Goal: Learn about a topic

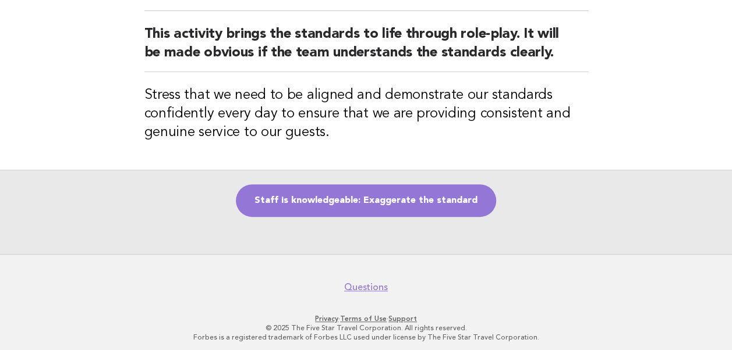
scroll to position [122, 0]
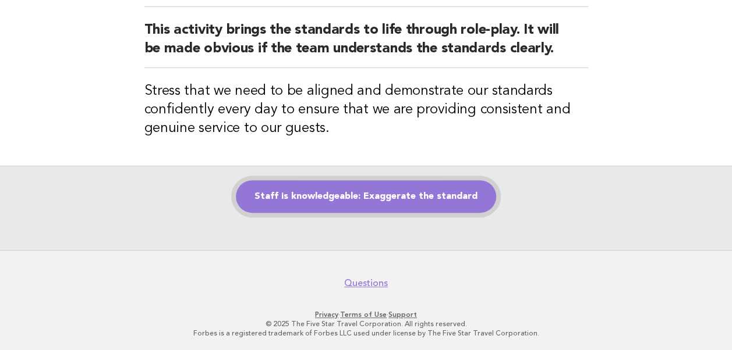
click at [318, 201] on link "Staff is knowledgeable: Exaggerate the standard" at bounding box center [366, 196] width 260 height 33
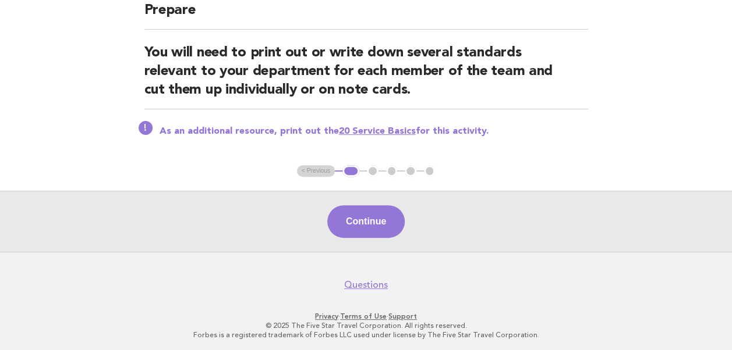
scroll to position [116, 0]
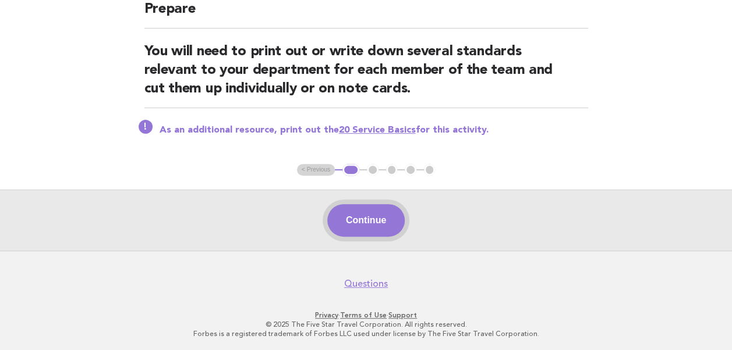
click at [360, 223] on button "Continue" at bounding box center [365, 220] width 77 height 33
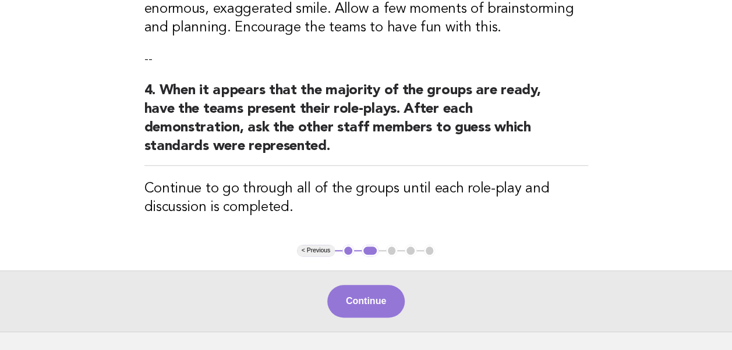
scroll to position [604, 0]
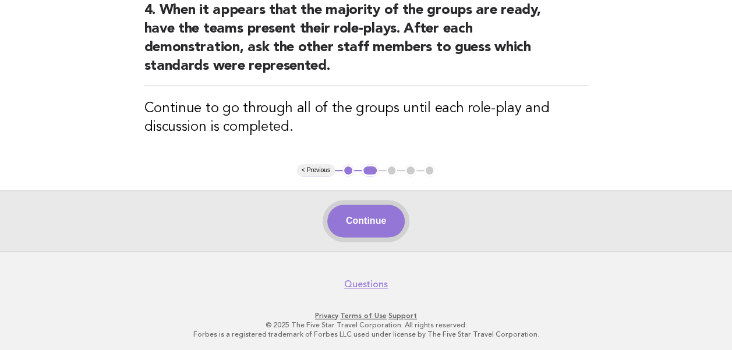
click at [365, 216] on button "Continue" at bounding box center [365, 221] width 77 height 33
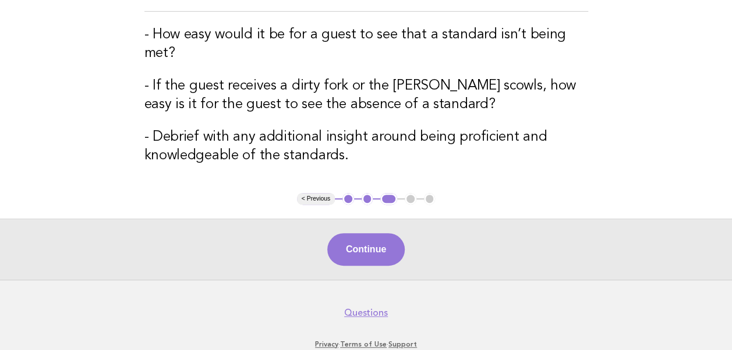
scroll to position [233, 0]
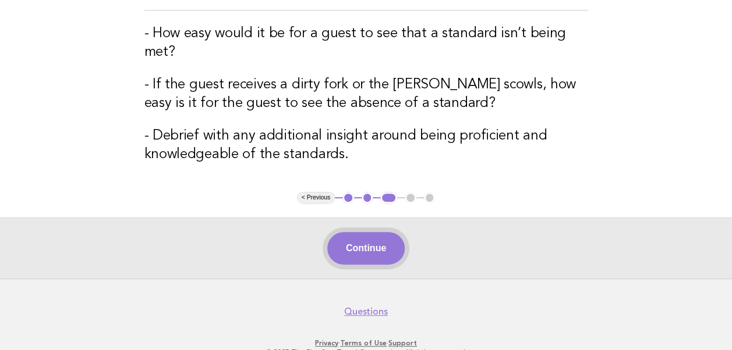
click at [355, 242] on button "Continue" at bounding box center [365, 248] width 77 height 33
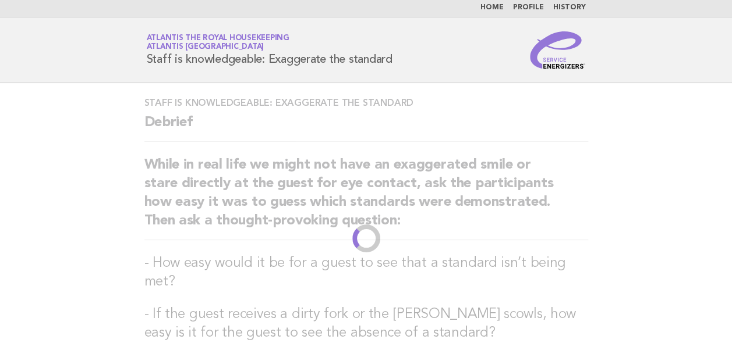
scroll to position [0, 0]
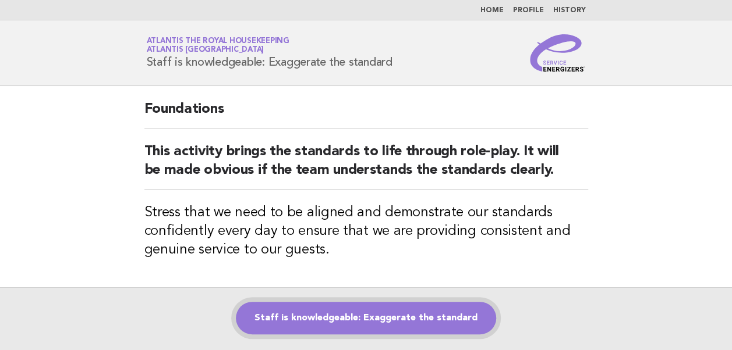
click at [374, 314] on link "Staff is knowledgeable: Exaggerate the standard" at bounding box center [366, 318] width 260 height 33
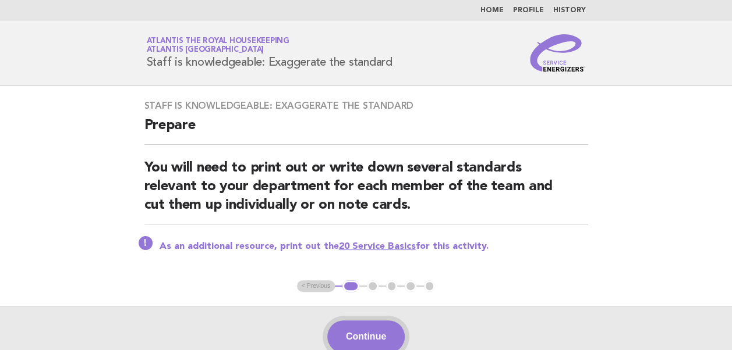
click at [350, 340] on button "Continue" at bounding box center [365, 337] width 77 height 33
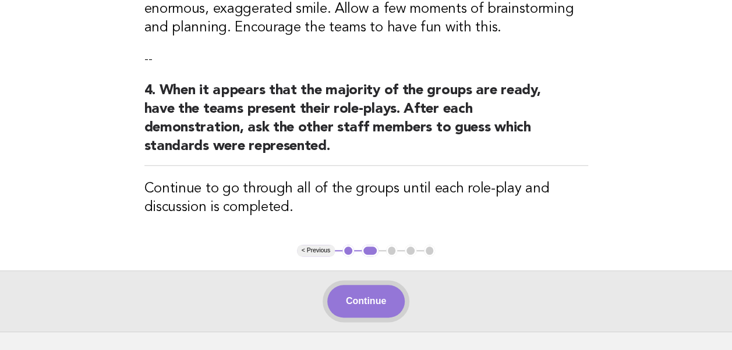
click at [357, 301] on button "Continue" at bounding box center [365, 301] width 77 height 33
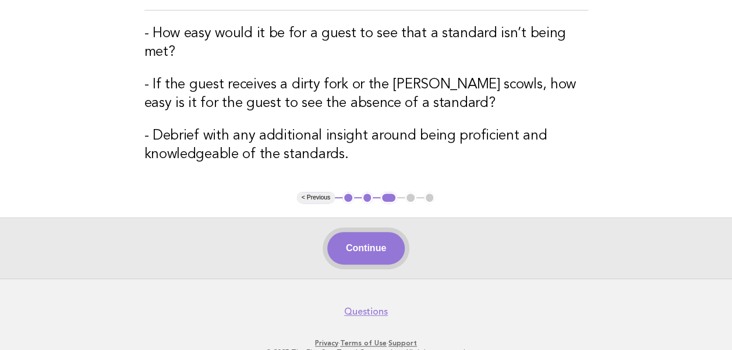
click at [366, 247] on button "Continue" at bounding box center [365, 248] width 77 height 33
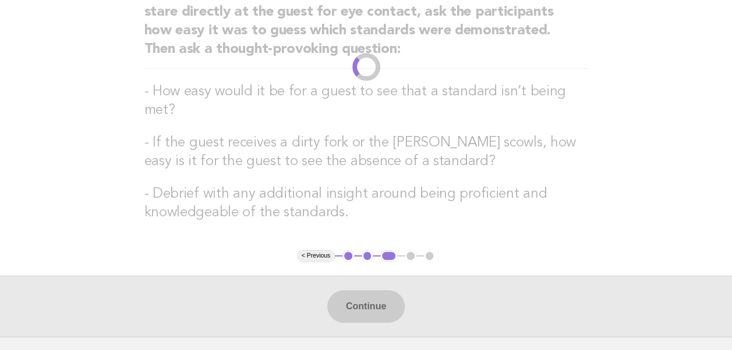
scroll to position [58, 0]
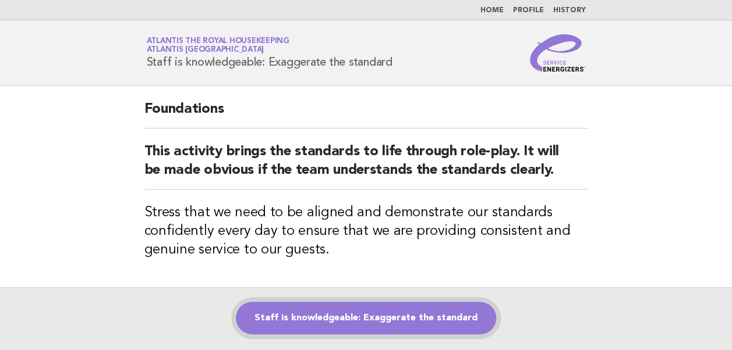
click at [339, 310] on link "Staff is knowledgeable: Exaggerate the standard" at bounding box center [366, 318] width 260 height 33
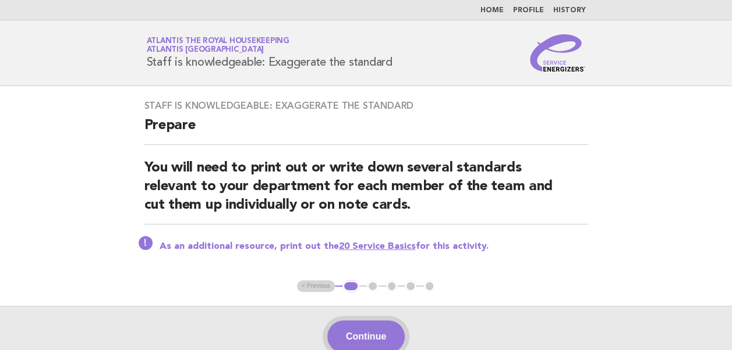
click at [354, 330] on button "Continue" at bounding box center [365, 337] width 77 height 33
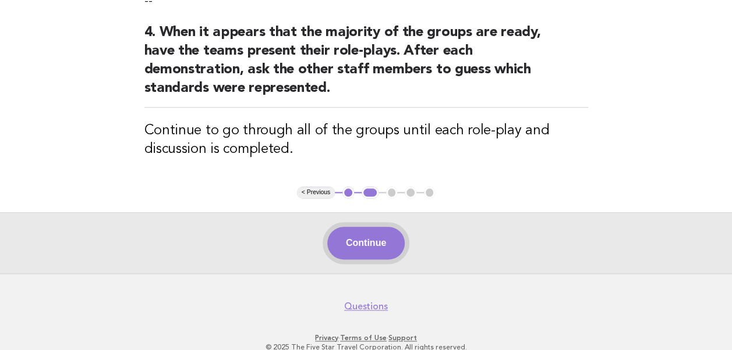
click at [355, 244] on button "Continue" at bounding box center [365, 243] width 77 height 33
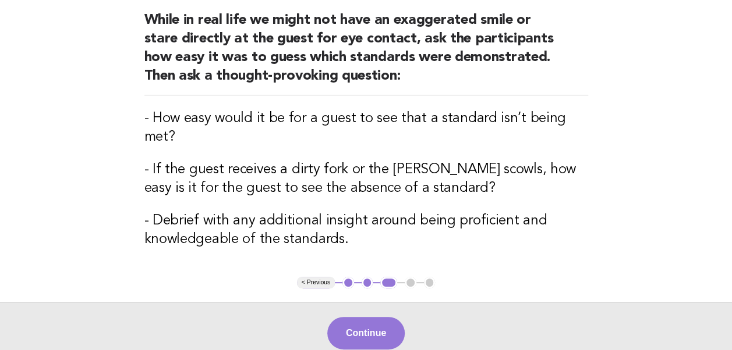
scroll to position [175, 0]
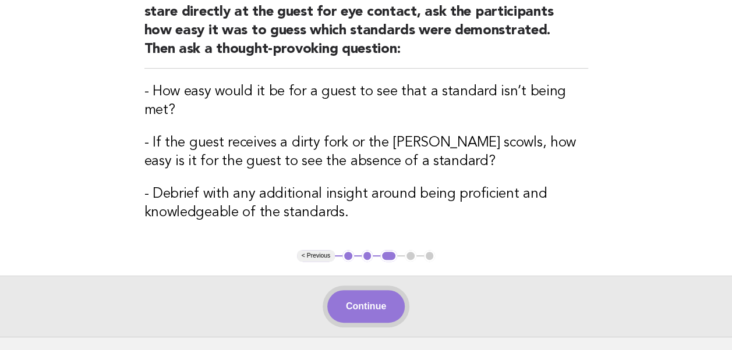
click at [355, 303] on button "Continue" at bounding box center [365, 306] width 77 height 33
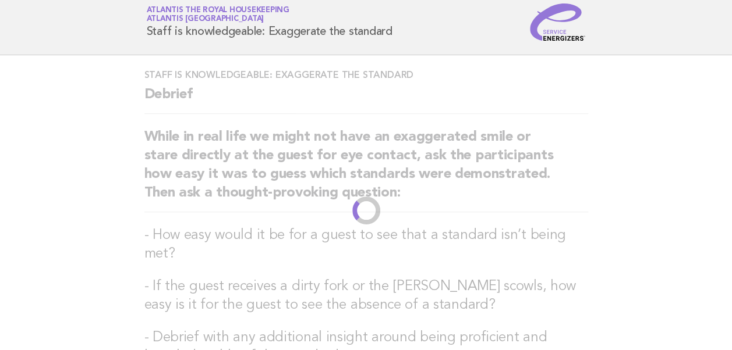
scroll to position [0, 0]
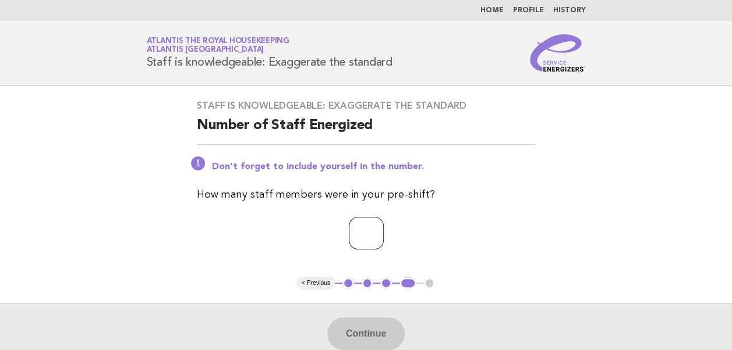
click at [356, 233] on input "number" at bounding box center [366, 233] width 35 height 33
type input "**"
click at [366, 340] on button "Continue" at bounding box center [365, 334] width 77 height 33
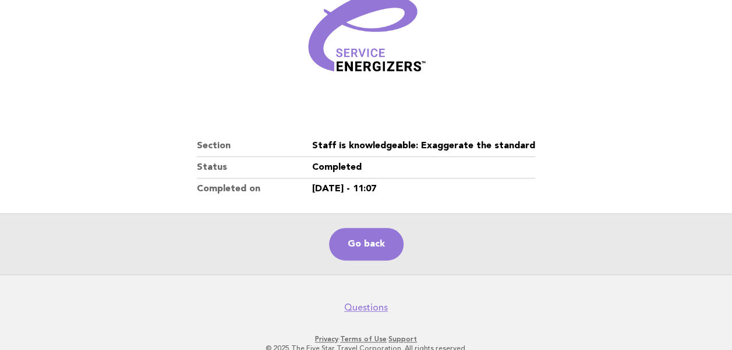
scroll to position [199, 0]
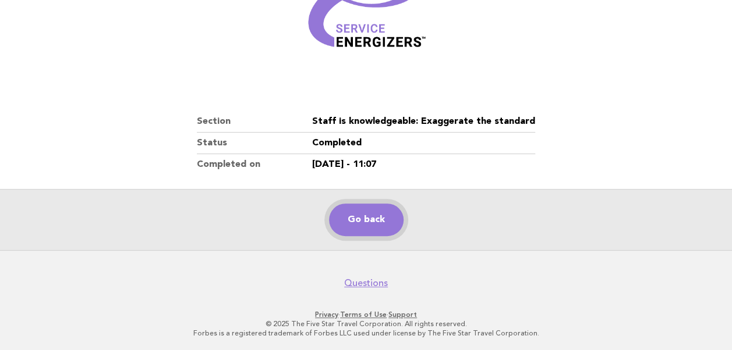
click at [347, 219] on link "Go back" at bounding box center [366, 220] width 74 height 33
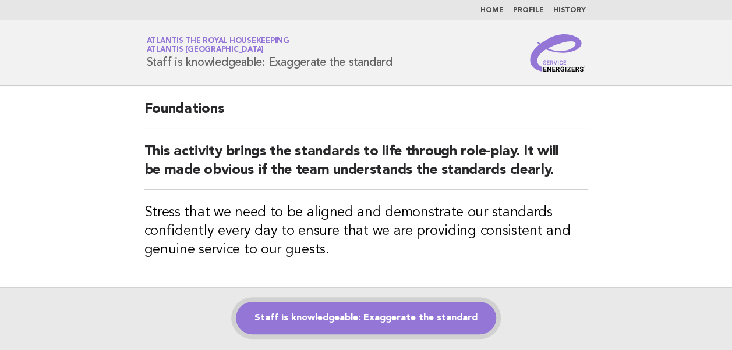
click at [376, 316] on link "Staff is knowledgeable: Exaggerate the standard" at bounding box center [366, 318] width 260 height 33
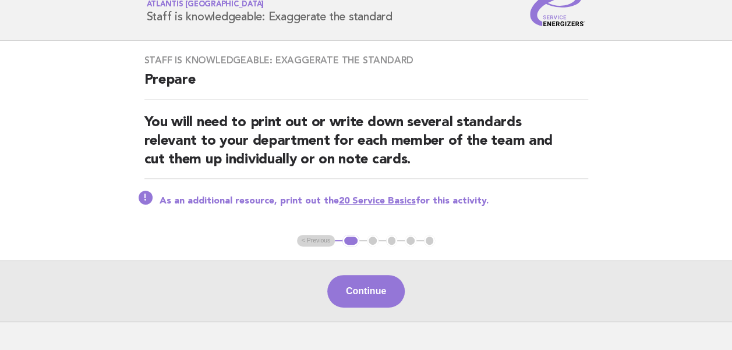
scroll to position [58, 0]
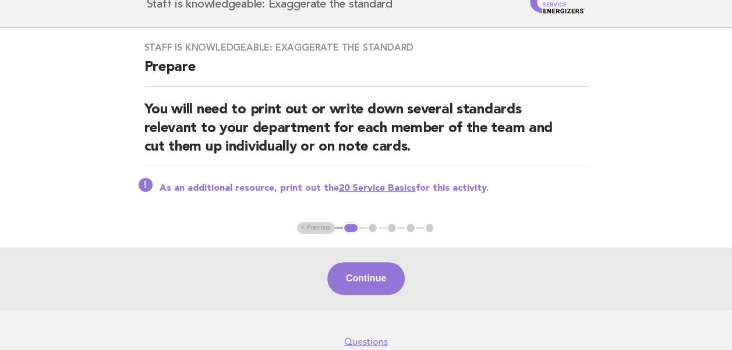
click at [360, 186] on link "20 Service Basics" at bounding box center [377, 188] width 77 height 9
click at [358, 277] on button "Continue" at bounding box center [365, 278] width 77 height 33
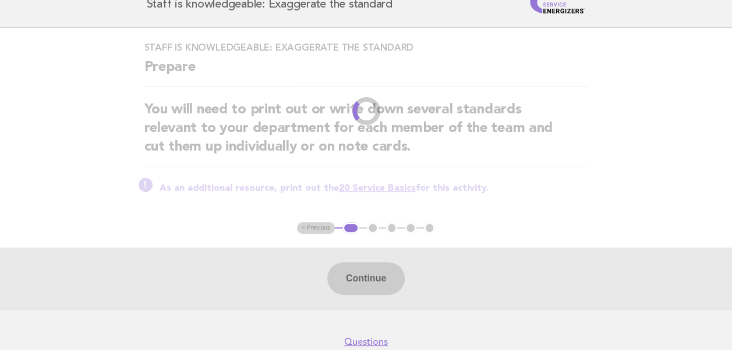
scroll to position [0, 0]
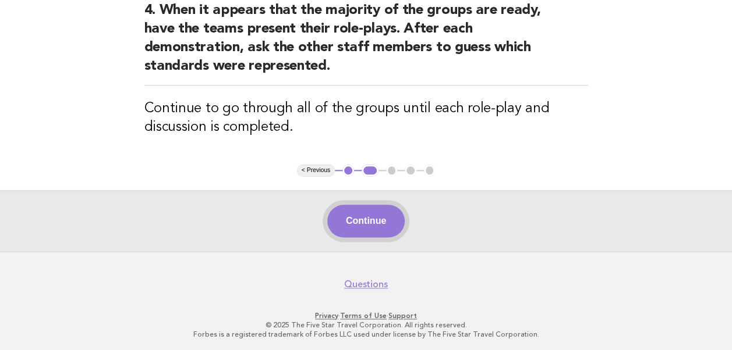
click at [364, 223] on button "Continue" at bounding box center [365, 221] width 77 height 33
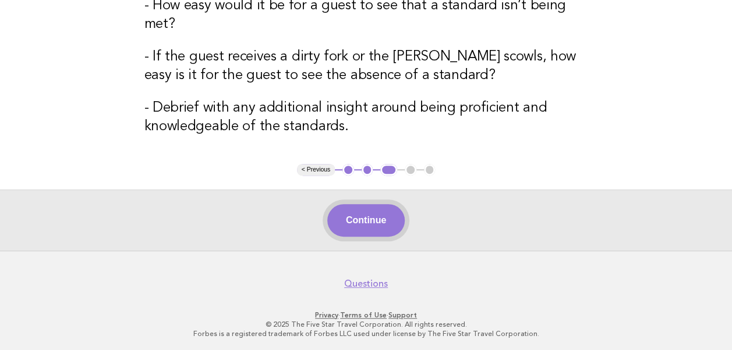
click at [365, 222] on button "Continue" at bounding box center [365, 220] width 77 height 33
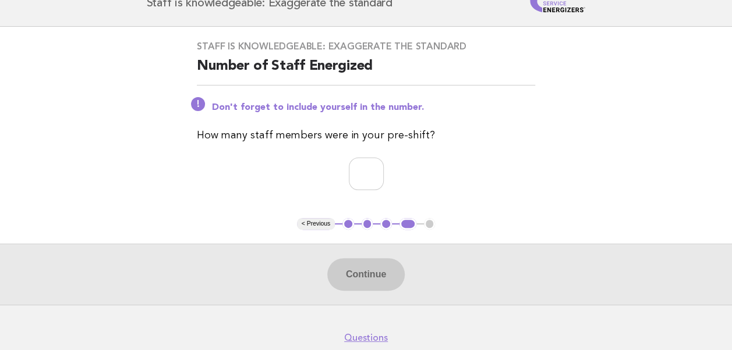
scroll to position [114, 0]
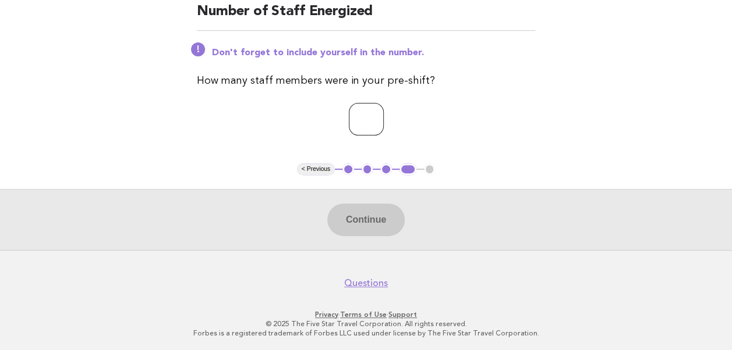
click at [352, 125] on input "number" at bounding box center [366, 119] width 35 height 33
type input "**"
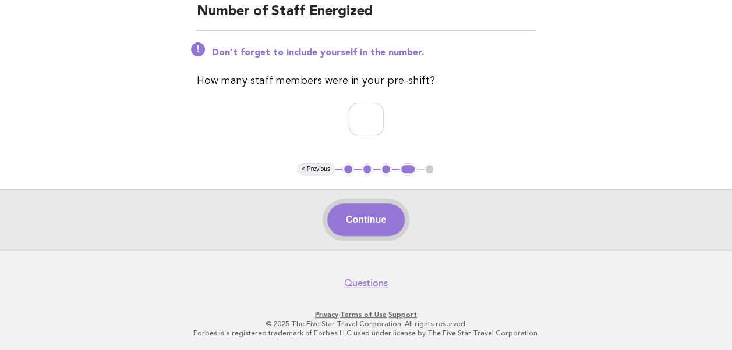
click at [357, 216] on button "Continue" at bounding box center [365, 220] width 77 height 33
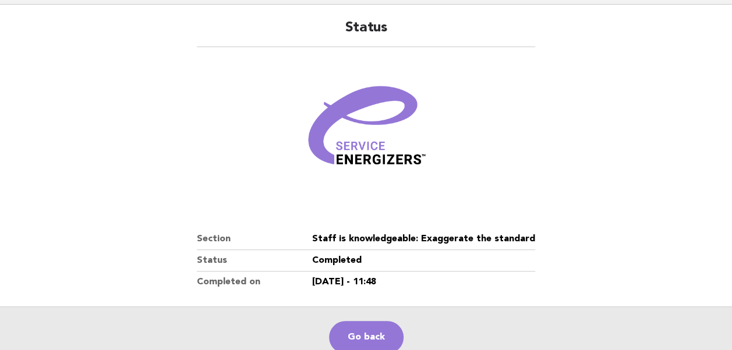
scroll to position [199, 0]
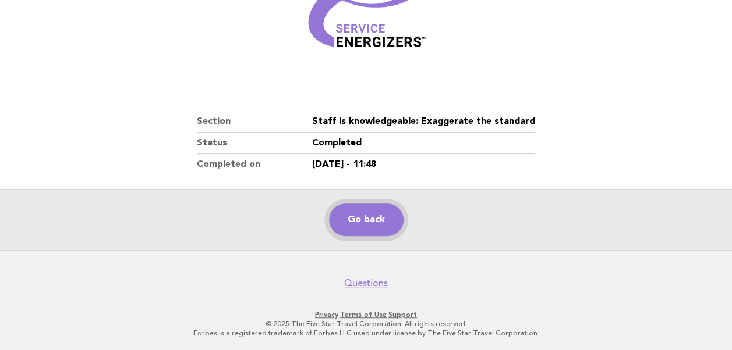
click at [357, 219] on link "Go back" at bounding box center [366, 220] width 74 height 33
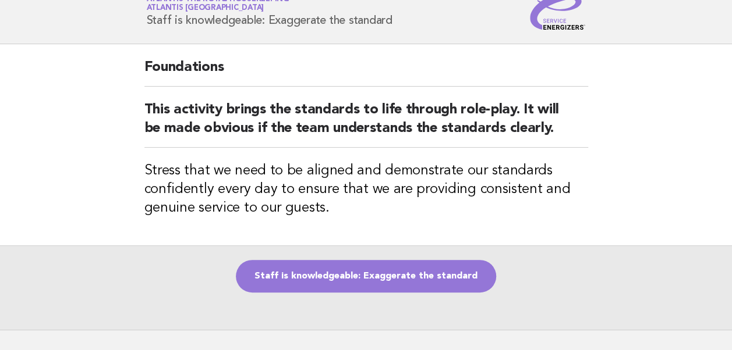
scroll to position [58, 0]
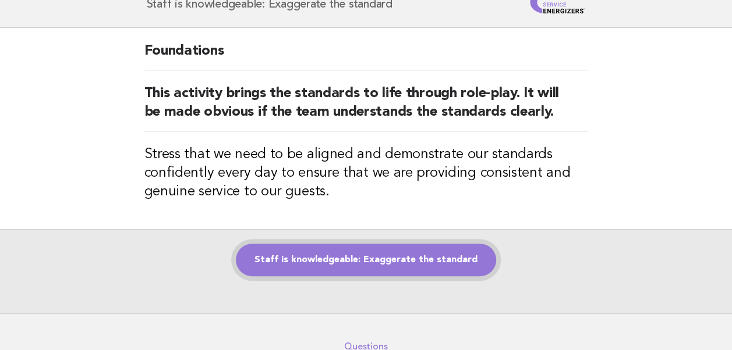
click at [348, 261] on link "Staff is knowledgeable: Exaggerate the standard" at bounding box center [366, 260] width 260 height 33
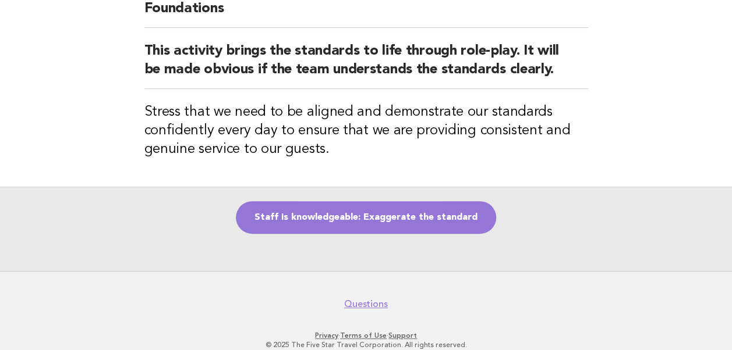
scroll to position [116, 0]
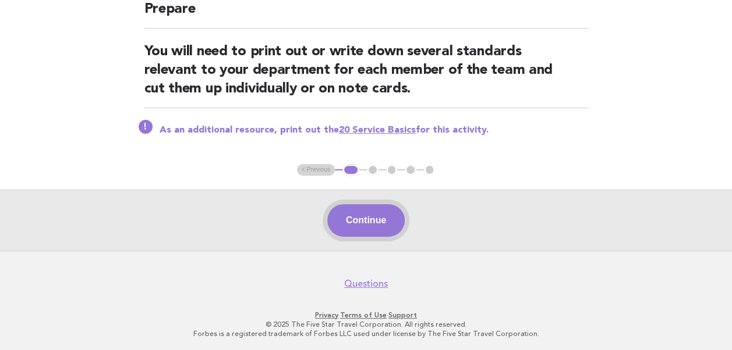
click at [361, 216] on button "Continue" at bounding box center [365, 220] width 77 height 33
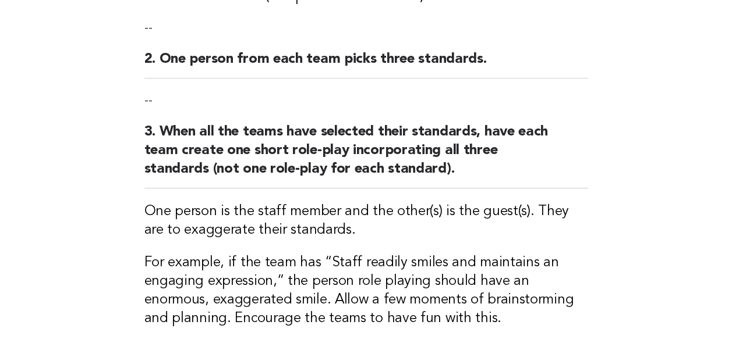
scroll to position [604, 0]
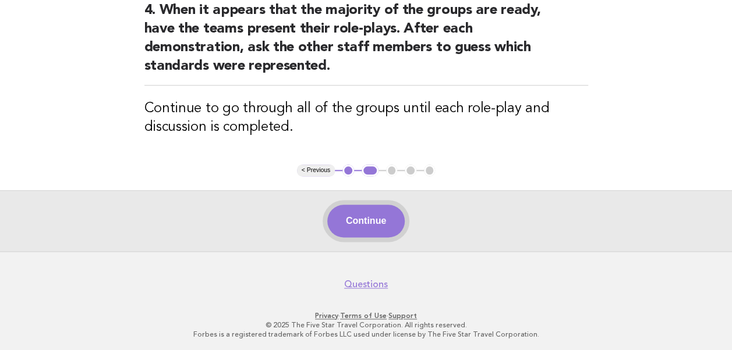
click at [356, 221] on button "Continue" at bounding box center [365, 221] width 77 height 33
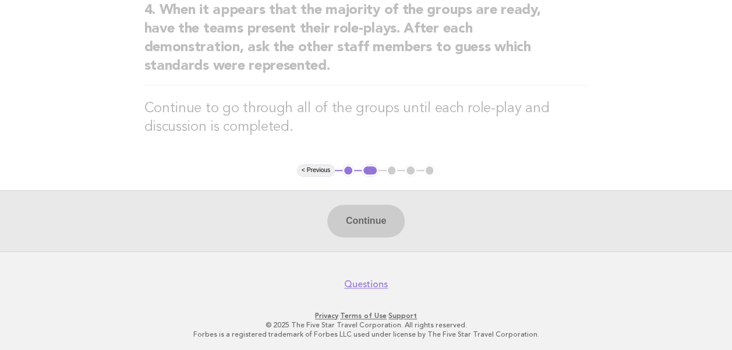
click at [365, 221] on div "Continue" at bounding box center [366, 220] width 732 height 61
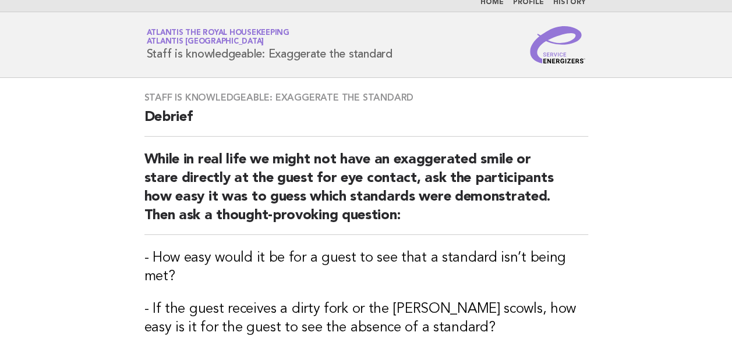
scroll to position [0, 0]
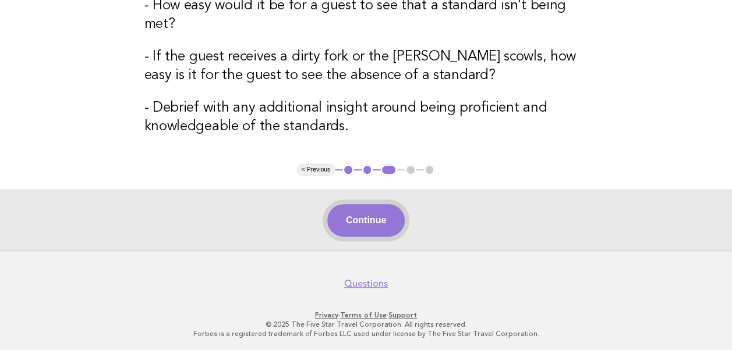
click at [362, 222] on button "Continue" at bounding box center [365, 220] width 77 height 33
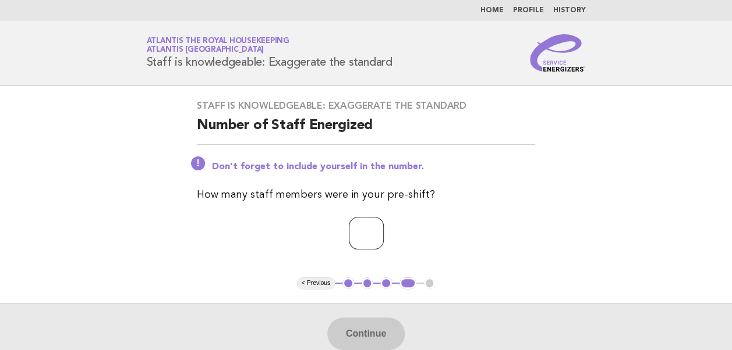
click at [365, 232] on input "number" at bounding box center [366, 233] width 35 height 33
type input "**"
click at [350, 326] on button "Continue" at bounding box center [365, 334] width 77 height 33
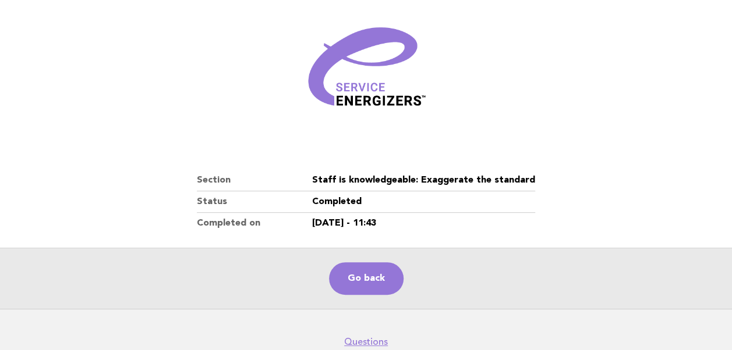
scroll to position [199, 0]
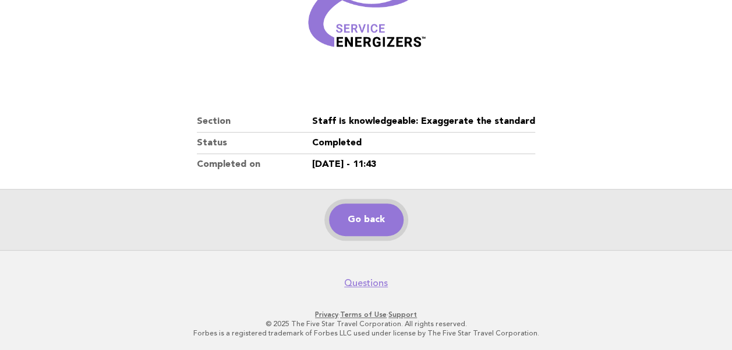
click at [360, 225] on link "Go back" at bounding box center [366, 220] width 74 height 33
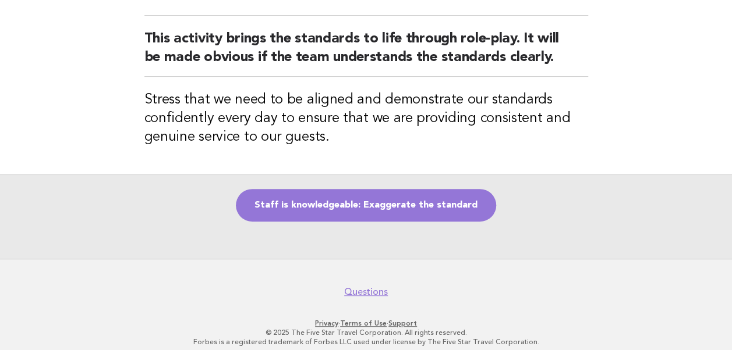
scroll to position [122, 0]
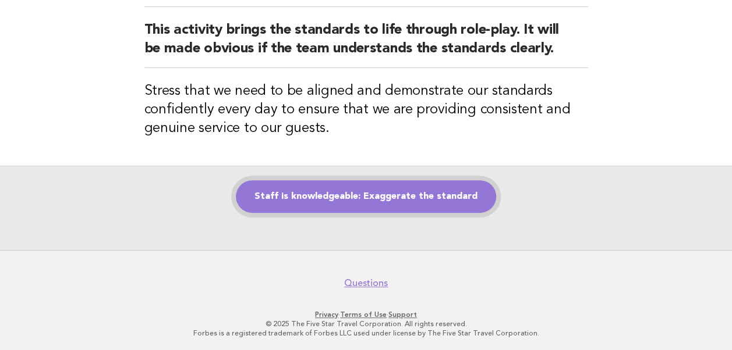
click at [353, 202] on link "Staff is knowledgeable: Exaggerate the standard" at bounding box center [366, 196] width 260 height 33
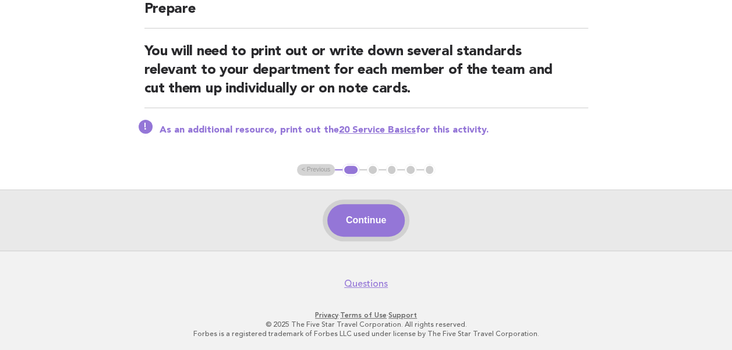
click at [365, 222] on button "Continue" at bounding box center [365, 220] width 77 height 33
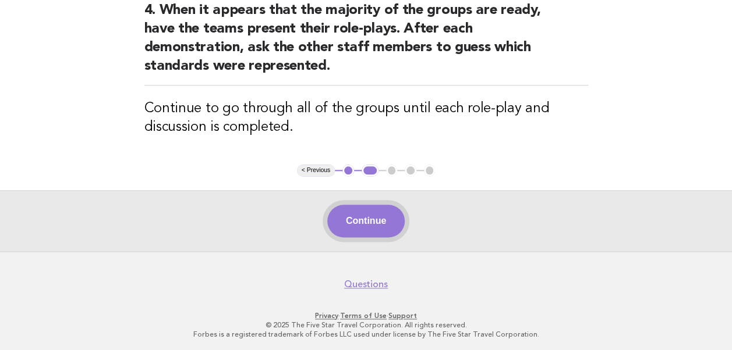
click at [350, 221] on button "Continue" at bounding box center [365, 221] width 77 height 33
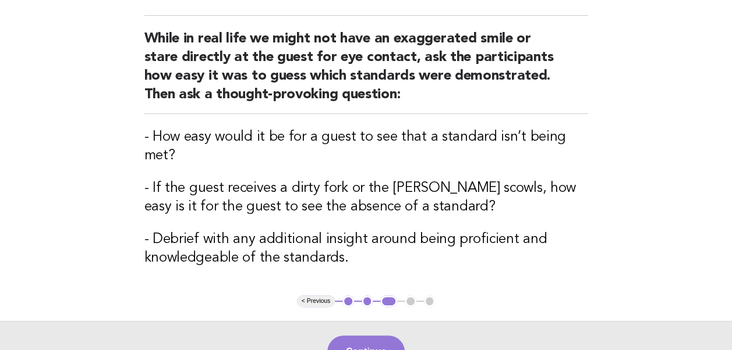
scroll to position [261, 0]
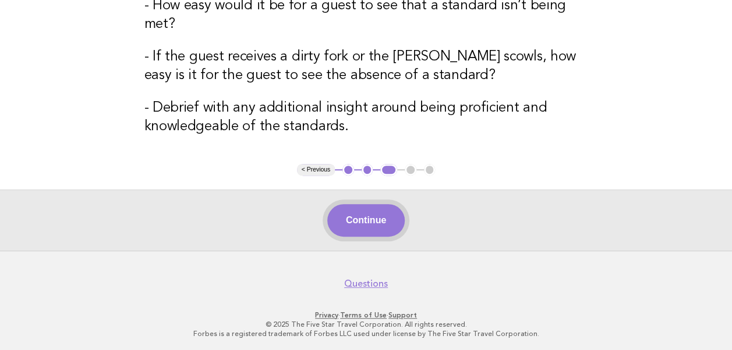
click at [368, 217] on button "Continue" at bounding box center [365, 220] width 77 height 33
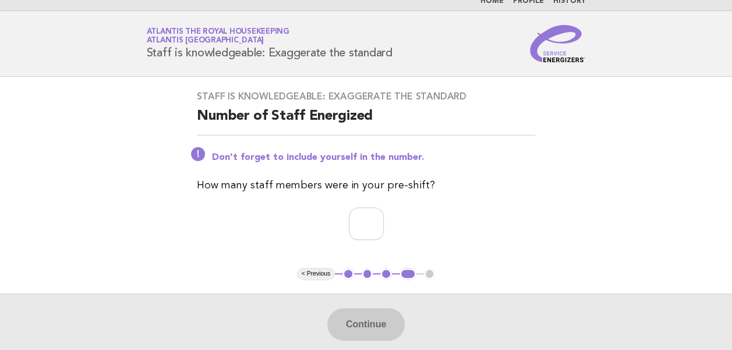
scroll to position [0, 0]
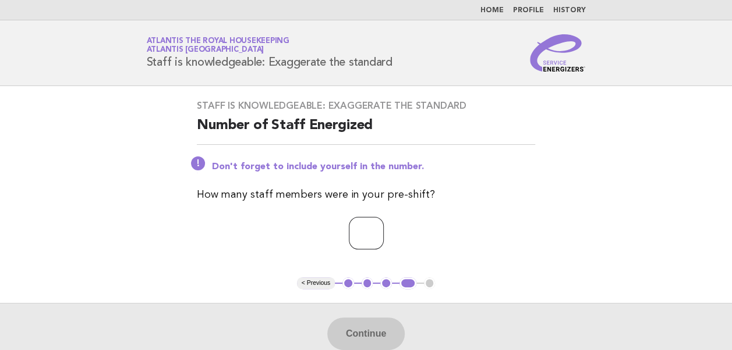
click at [353, 236] on input "number" at bounding box center [366, 233] width 35 height 33
type input "**"
click at [377, 323] on button "Continue" at bounding box center [365, 334] width 77 height 33
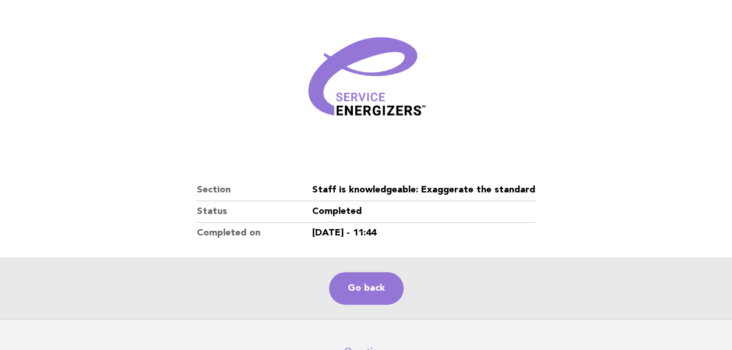
scroll to position [199, 0]
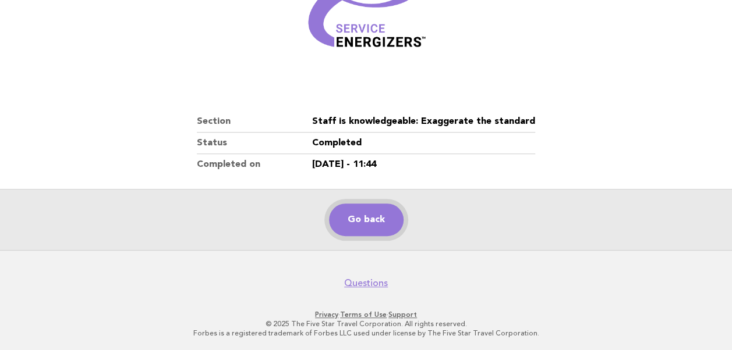
click at [365, 225] on link "Go back" at bounding box center [366, 220] width 74 height 33
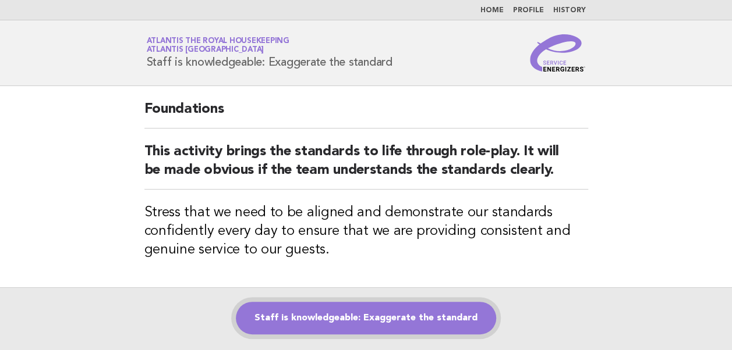
click at [351, 320] on link "Staff is knowledgeable: Exaggerate the standard" at bounding box center [366, 318] width 260 height 33
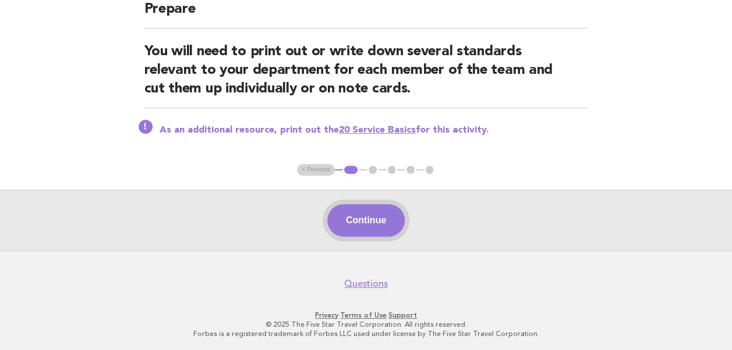
click at [381, 221] on button "Continue" at bounding box center [365, 220] width 77 height 33
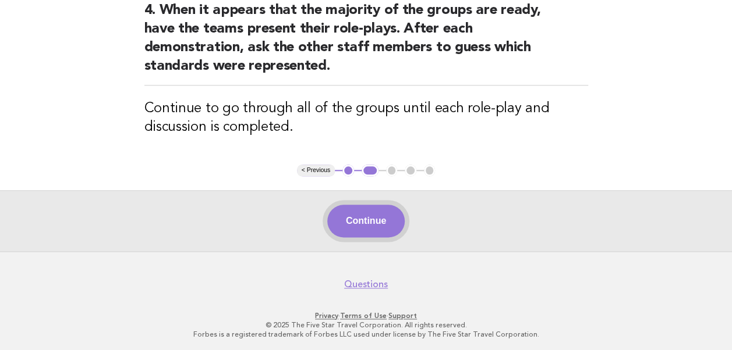
click at [358, 221] on button "Continue" at bounding box center [365, 221] width 77 height 33
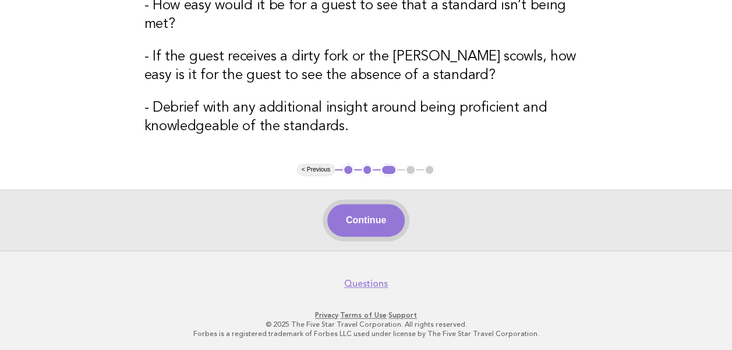
click at [362, 222] on button "Continue" at bounding box center [365, 220] width 77 height 33
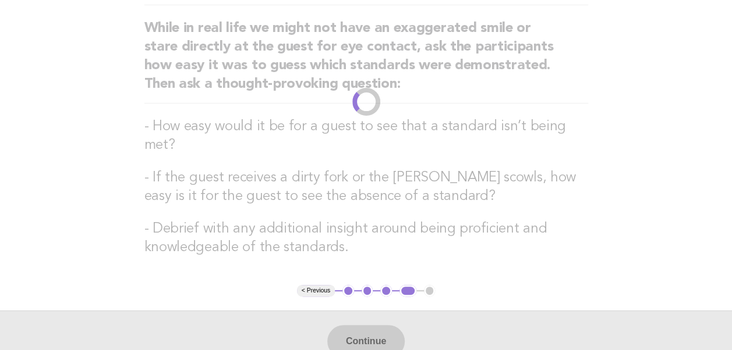
scroll to position [114, 0]
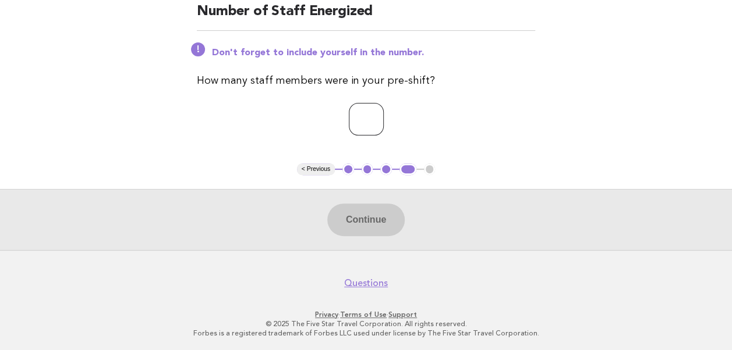
click at [354, 118] on input "number" at bounding box center [366, 119] width 35 height 33
type input "**"
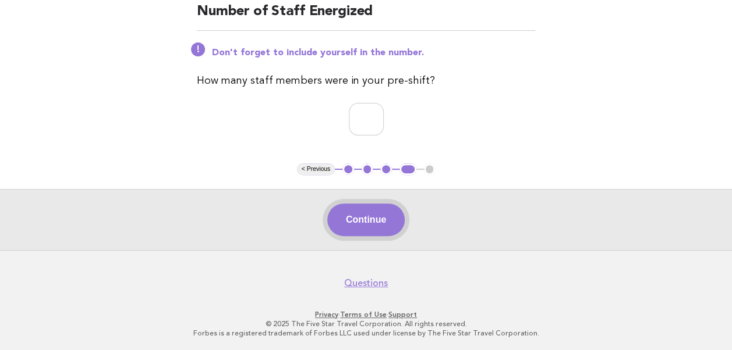
click at [370, 210] on button "Continue" at bounding box center [365, 220] width 77 height 33
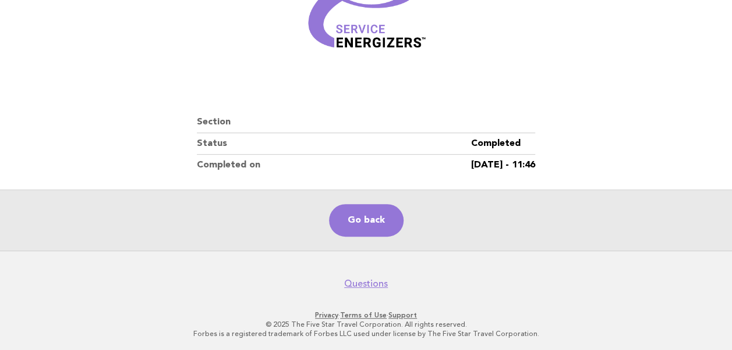
scroll to position [199, 0]
click at [361, 222] on link "Go back" at bounding box center [366, 220] width 74 height 33
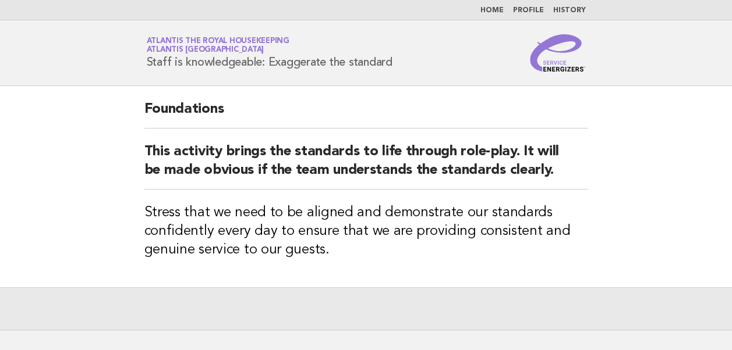
scroll to position [80, 0]
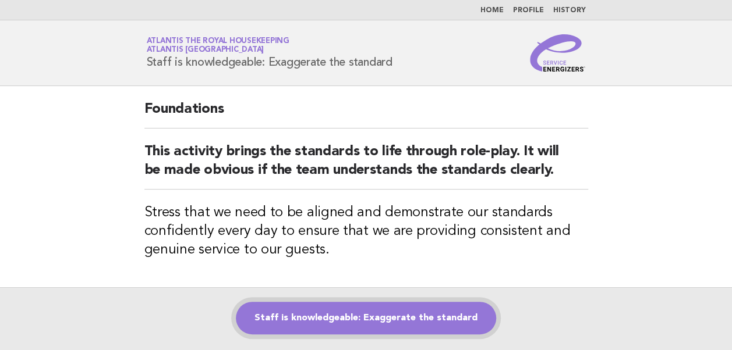
click at [341, 319] on link "Staff is knowledgeable: Exaggerate the standard" at bounding box center [366, 318] width 260 height 33
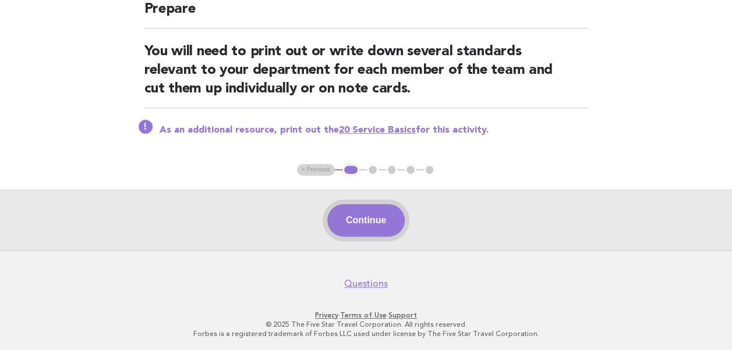
click at [366, 221] on button "Continue" at bounding box center [365, 220] width 77 height 33
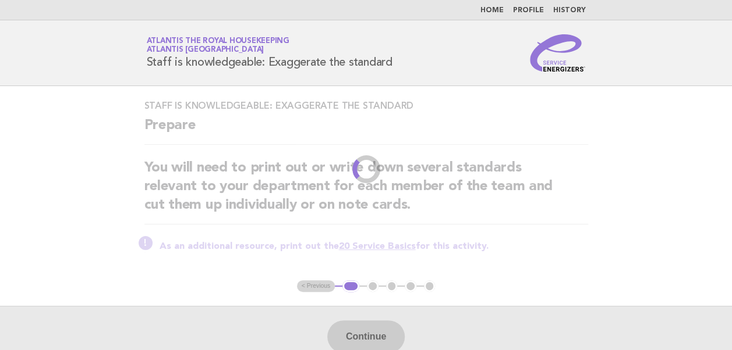
scroll to position [116, 0]
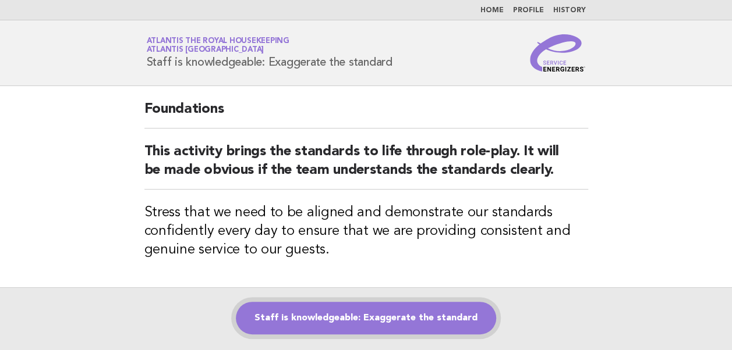
click at [285, 319] on link "Staff is knowledgeable: Exaggerate the standard" at bounding box center [366, 318] width 260 height 33
click at [300, 315] on link "Staff is knowledgeable: Exaggerate the standard" at bounding box center [366, 318] width 260 height 33
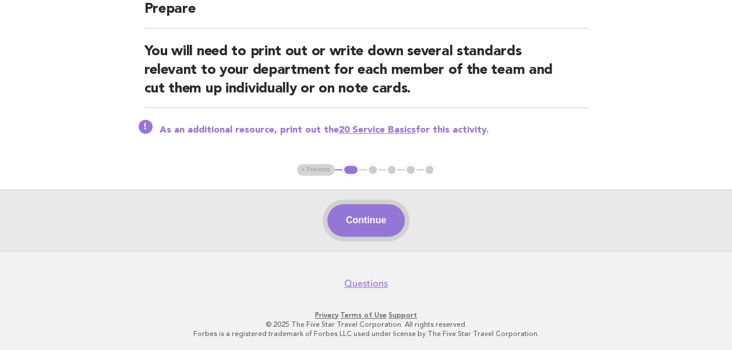
click at [377, 226] on button "Continue" at bounding box center [365, 220] width 77 height 33
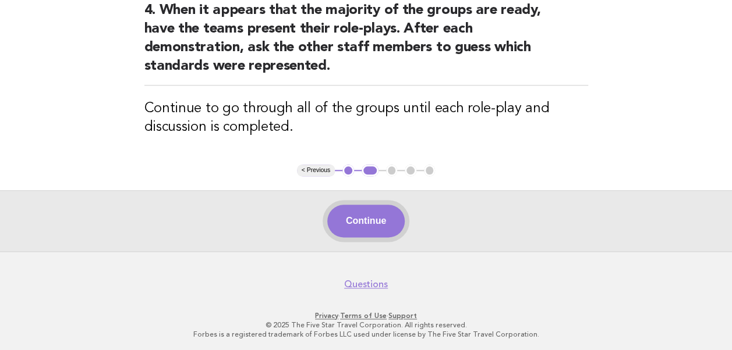
click at [363, 220] on button "Continue" at bounding box center [365, 221] width 77 height 33
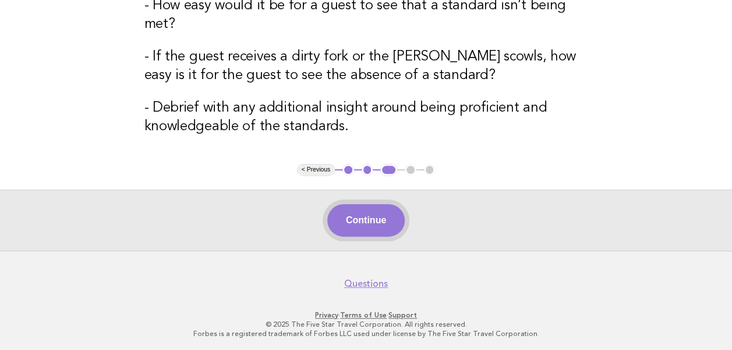
click at [348, 211] on button "Continue" at bounding box center [365, 220] width 77 height 33
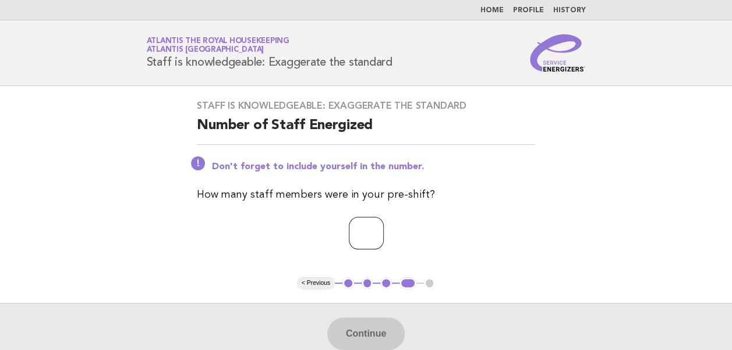
click at [353, 232] on input "number" at bounding box center [366, 233] width 35 height 33
type input "**"
click at [364, 338] on button "Continue" at bounding box center [365, 334] width 77 height 33
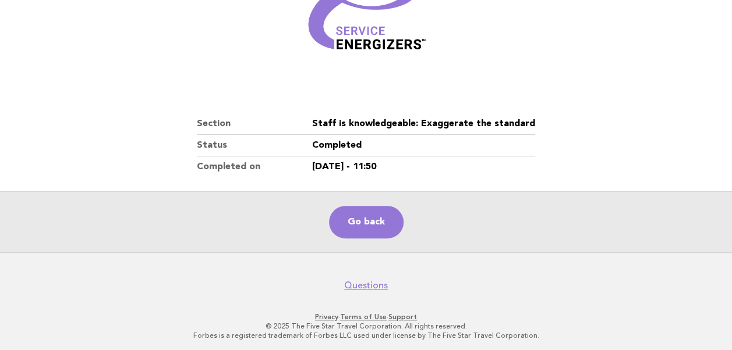
scroll to position [199, 0]
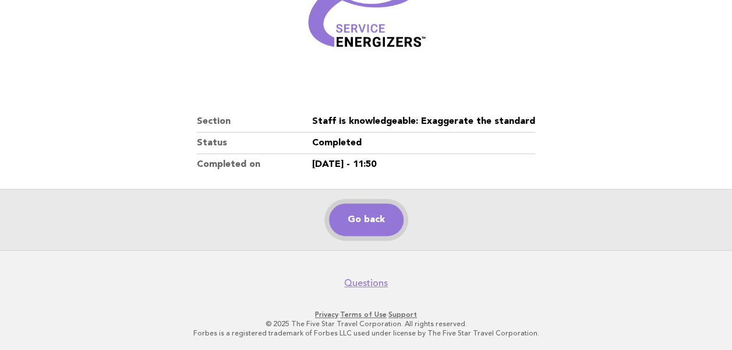
click at [364, 214] on link "Go back" at bounding box center [366, 220] width 74 height 33
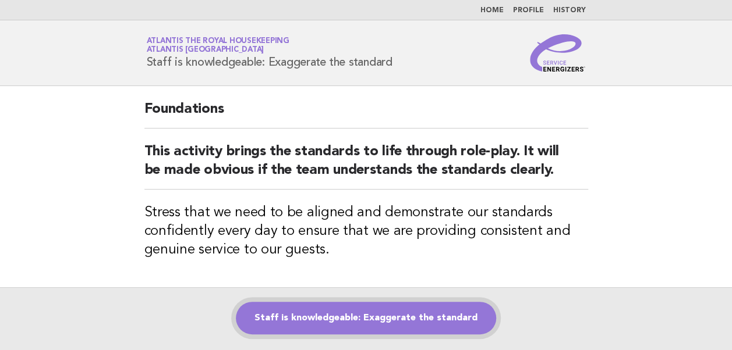
click at [321, 326] on link "Staff is knowledgeable: Exaggerate the standard" at bounding box center [366, 318] width 260 height 33
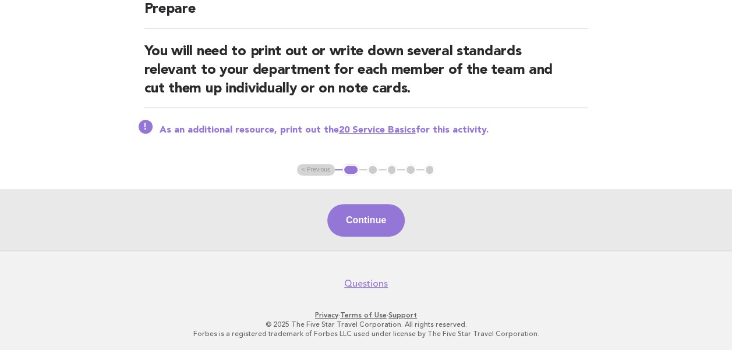
click at [367, 216] on button "Continue" at bounding box center [365, 220] width 77 height 33
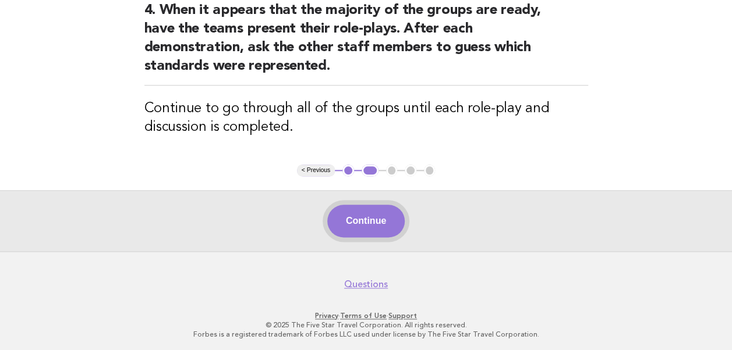
click at [367, 218] on button "Continue" at bounding box center [365, 221] width 77 height 33
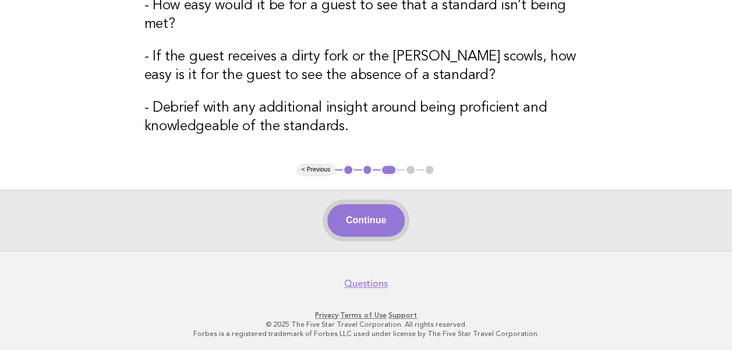
click at [371, 223] on button "Continue" at bounding box center [365, 220] width 77 height 33
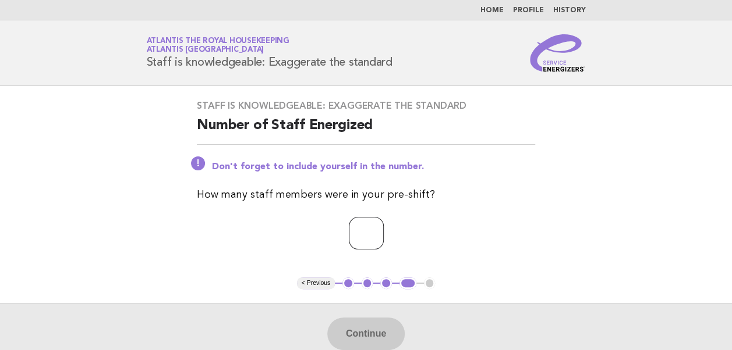
click at [349, 234] on input "number" at bounding box center [366, 233] width 35 height 33
type input "**"
click at [373, 345] on button "Continue" at bounding box center [365, 334] width 77 height 33
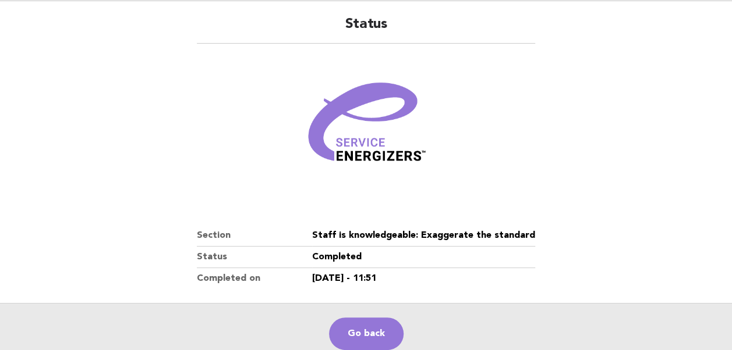
scroll to position [199, 0]
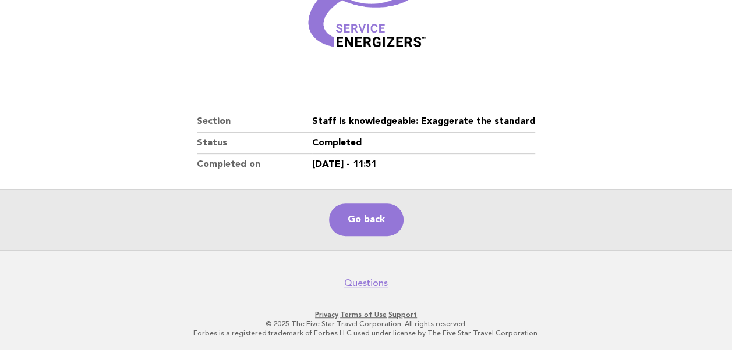
click at [197, 74] on figure at bounding box center [366, 14] width 338 height 140
click at [369, 212] on link "Go back" at bounding box center [366, 220] width 74 height 33
